Goal: Transaction & Acquisition: Purchase product/service

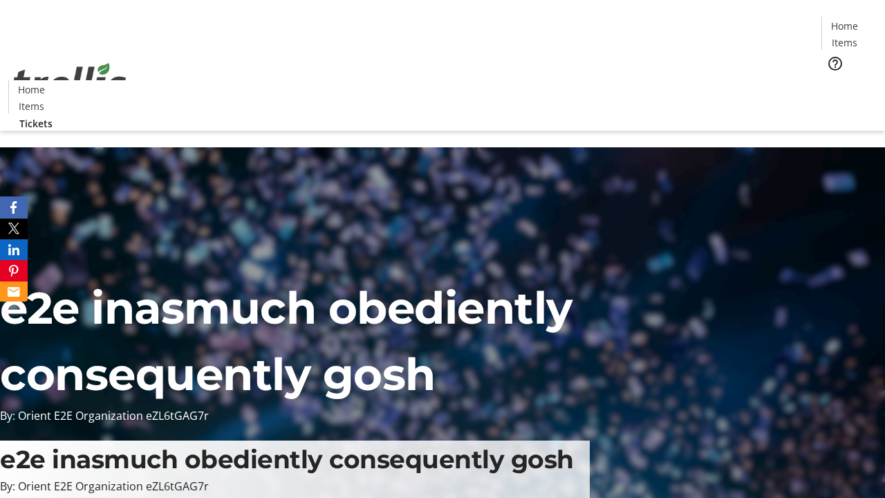
click at [833, 80] on span "Tickets" at bounding box center [849, 87] width 33 height 15
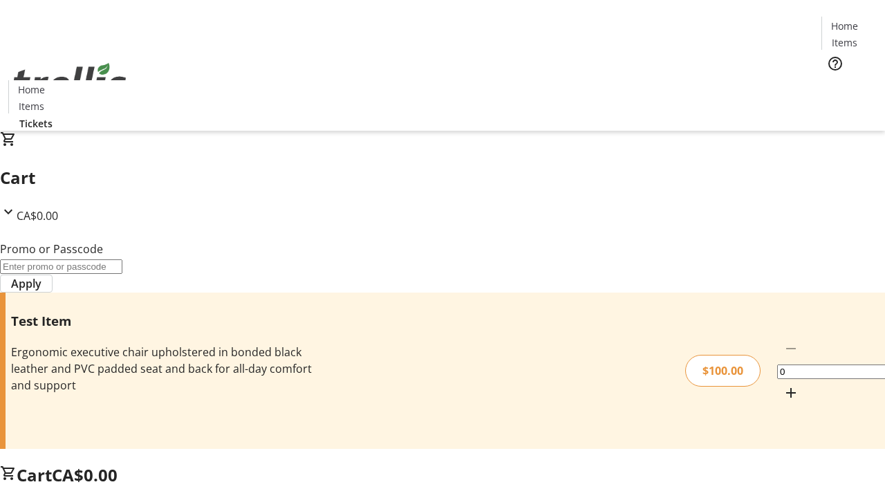
click at [783, 385] on mat-icon "Increment by one" at bounding box center [791, 393] width 17 height 17
type input "1"
type input "FLAT"
